Goal: Information Seeking & Learning: Learn about a topic

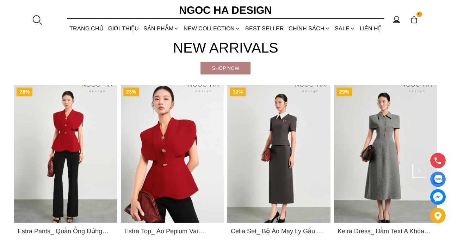
scroll to position [262, 0]
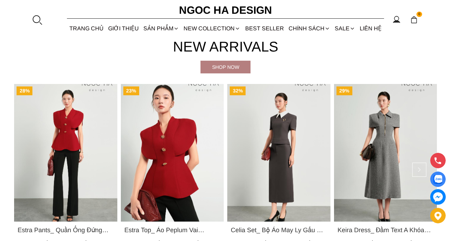
click at [441, 93] on section "New Arrivals Shop now 28% Estra Pants_ Quần Ống Đứng Loe Nhẹ Q070 899.000 ₫ 650…" at bounding box center [225, 145] width 451 height 241
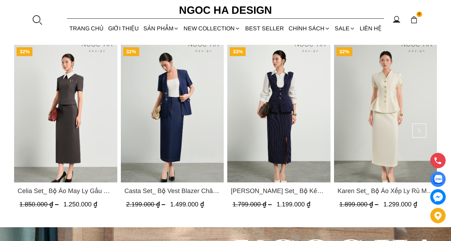
scroll to position [1701, 0]
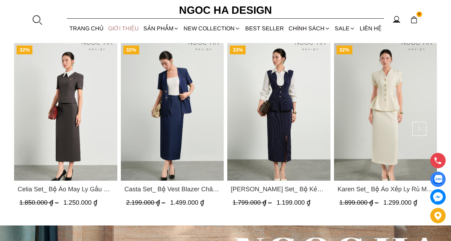
click at [127, 30] on link "GIỚI THIỆU" at bounding box center [123, 28] width 35 height 19
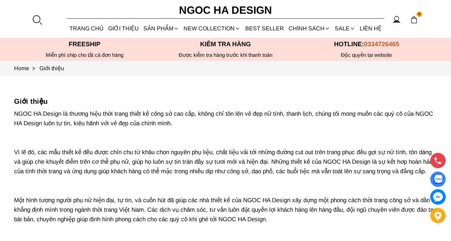
click at [85, 116] on p "NGOC HA Design là thương hiệu thời trang thiết kế công sở cao cấp, không chỉ tô…" at bounding box center [225, 181] width 423 height 144
click at [125, 125] on p "NGOC HA Design là thương hiệu thời trang thiết kế công sở cao cấp, không chỉ tô…" at bounding box center [225, 181] width 423 height 144
click at [191, 129] on p "NGOC HA Design là thương hiệu thời trang thiết kế công sở cao cấp, không chỉ tô…" at bounding box center [225, 181] width 423 height 144
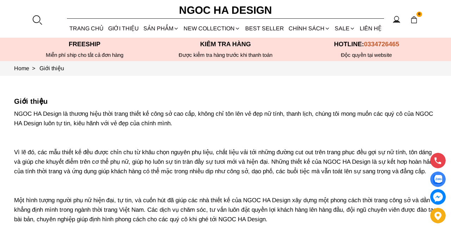
click at [63, 115] on p "NGOC HA Design là thương hiệu thời trang thiết kế công sở cao cấp, không chỉ tô…" at bounding box center [225, 181] width 423 height 144
click at [65, 153] on p "NGOC HA Design là thương hiệu thời trang thiết kế công sở cao cấp, không chỉ tô…" at bounding box center [225, 181] width 423 height 144
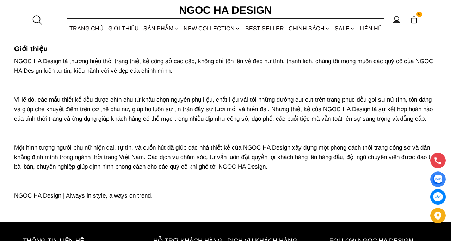
scroll to position [53, 0]
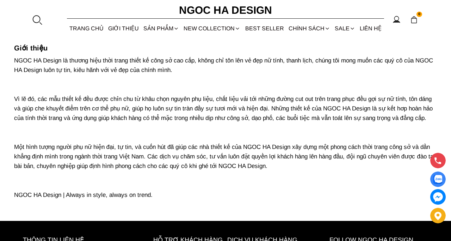
click at [75, 168] on p "NGOC HA Design là thương hiệu thời trang thiết kế công sở cao cấp, không chỉ tô…" at bounding box center [225, 128] width 423 height 144
click at [97, 135] on p "NGOC HA Design là thương hiệu thời trang thiết kế công sở cao cấp, không chỉ tô…" at bounding box center [225, 128] width 423 height 144
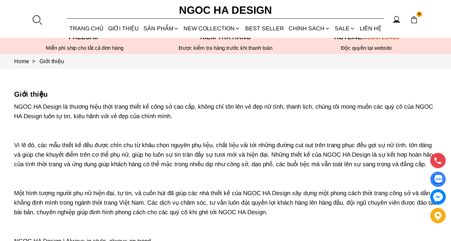
scroll to position [0, 0]
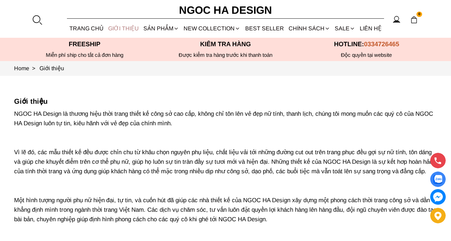
click at [121, 26] on link "GIỚI THIỆU" at bounding box center [123, 28] width 35 height 19
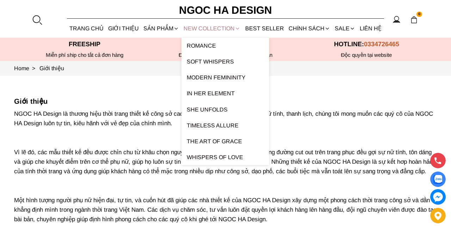
click at [210, 32] on link "NEW COLLECTION" at bounding box center [211, 28] width 61 height 19
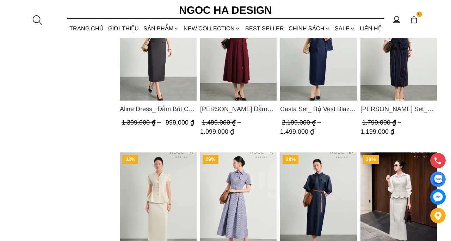
scroll to position [512, 0]
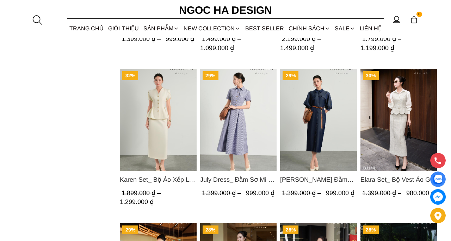
click at [34, 146] on section "28% Estra Pants_ Quần Ống Đứng Loe Nhẹ Q070 899.000 ₫ 650.000 ₫ (0.0) 23% Estra…" at bounding box center [225, 13] width 451 height 1064
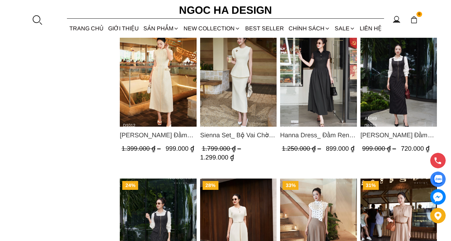
scroll to position [801, 0]
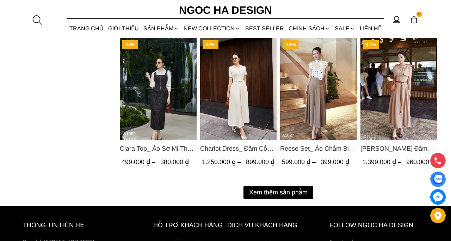
scroll to position [941, 0]
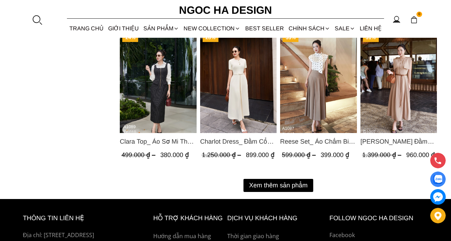
click at [270, 183] on button "Xem thêm sản phẩm" at bounding box center [278, 185] width 70 height 13
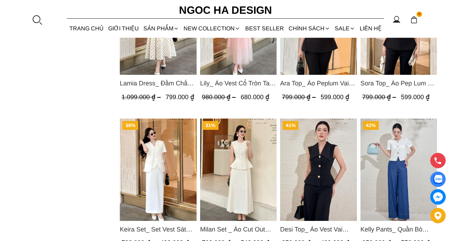
scroll to position [1359, 0]
